Goal: Check status: Check status

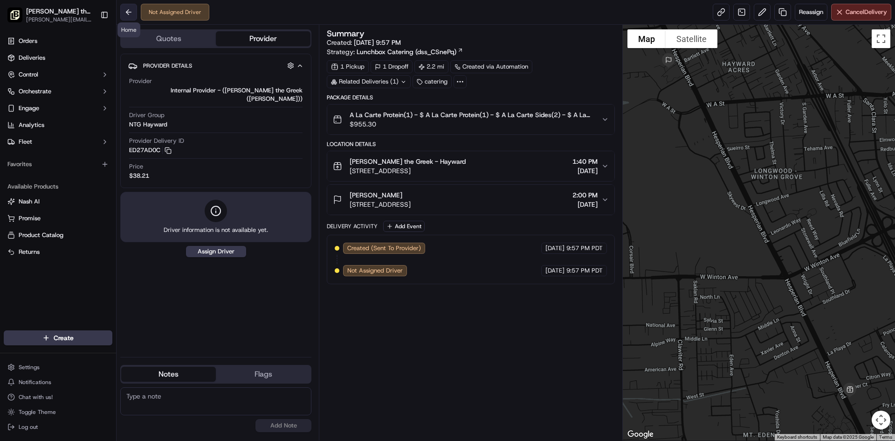
click at [130, 14] on button at bounding box center [128, 12] width 17 height 17
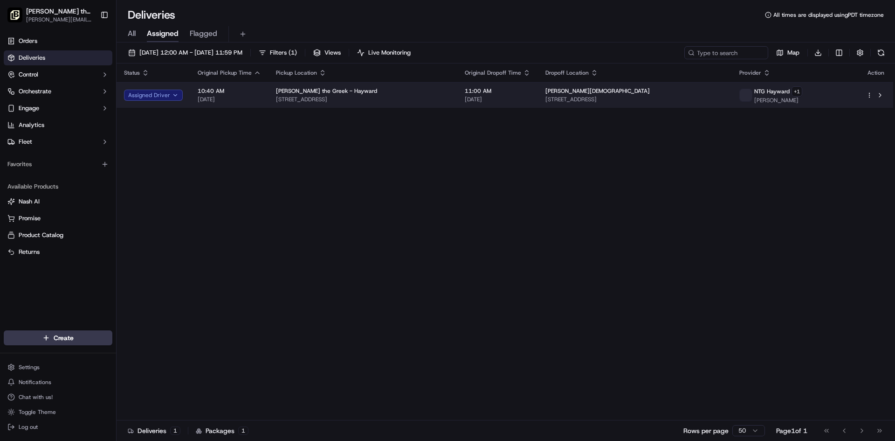
click at [824, 93] on div "NTG Hayward + 1 [PERSON_NAME]" at bounding box center [796, 95] width 112 height 18
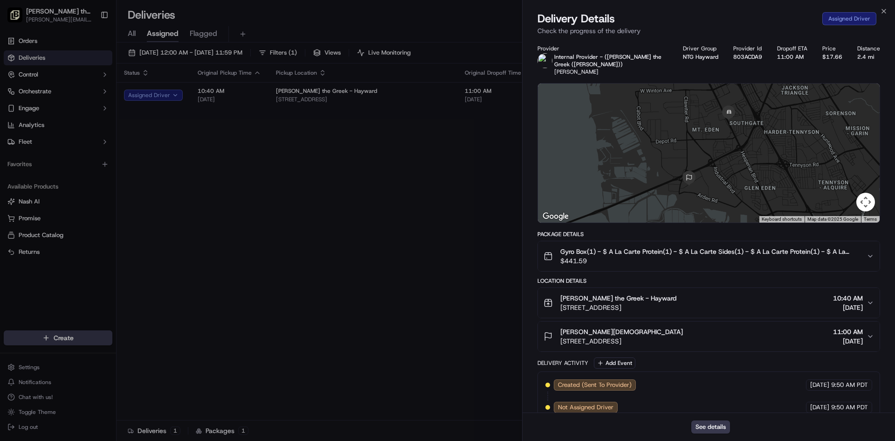
click at [574, 28] on p "Check the progress of the delivery" at bounding box center [709, 30] width 343 height 9
click at [575, 33] on p "Check the progress of the delivery" at bounding box center [709, 30] width 343 height 9
click at [721, 429] on button "See details" at bounding box center [711, 426] width 39 height 13
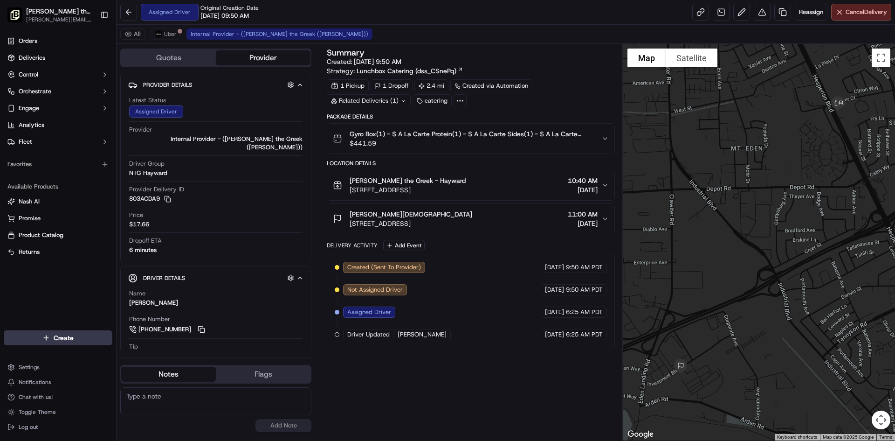
click at [161, 53] on button "Quotes" at bounding box center [168, 57] width 95 height 15
click at [246, 57] on button "Provider" at bounding box center [263, 57] width 95 height 15
click at [132, 17] on button at bounding box center [128, 12] width 17 height 17
